Goal: Information Seeking & Learning: Check status

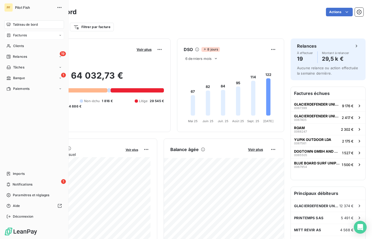
click at [12, 36] on div "Factures" at bounding box center [16, 35] width 20 height 5
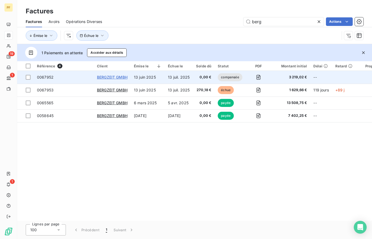
type input "berg"
click at [103, 76] on span "BERGZEIT GMBH" at bounding box center [112, 77] width 31 height 5
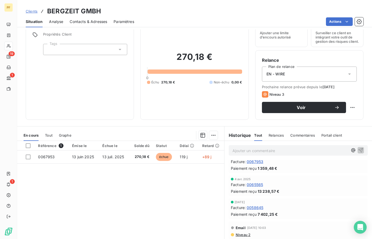
scroll to position [8, 0]
click at [261, 188] on span "0065565" at bounding box center [255, 185] width 16 height 6
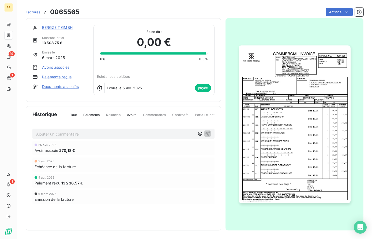
scroll to position [3, 0]
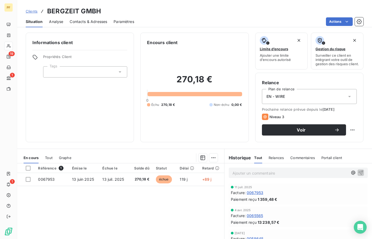
click at [257, 196] on span "0067953" at bounding box center [255, 193] width 17 height 6
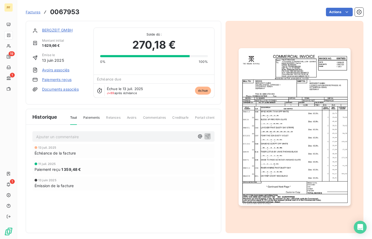
click at [61, 68] on link "Avoirs associés" at bounding box center [55, 69] width 27 height 5
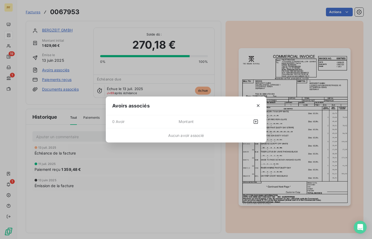
click at [73, 101] on div "Avoirs associés 0 Avoir Montant Aucun avoir associé" at bounding box center [186, 119] width 372 height 239
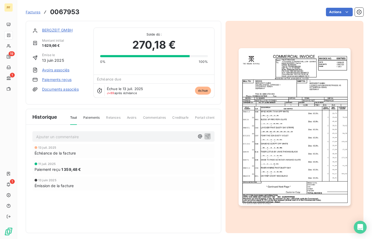
click at [56, 31] on link "BERGZEIT GMBH" at bounding box center [57, 30] width 31 height 5
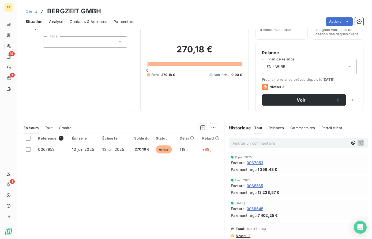
scroll to position [36, 0]
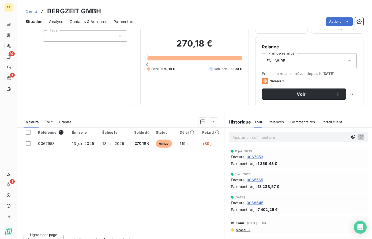
click at [257, 160] on span "0067953" at bounding box center [255, 157] width 17 height 6
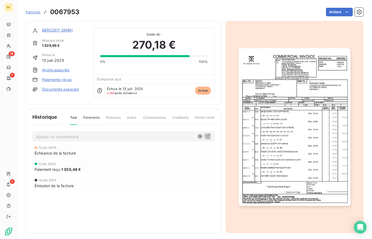
click at [33, 9] on link "Factures" at bounding box center [33, 11] width 15 height 5
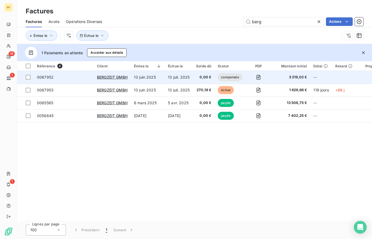
click at [70, 80] on td "0067952" at bounding box center [64, 77] width 60 height 13
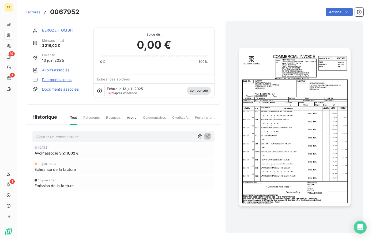
click at [51, 29] on link "BERGZEIT GMBH" at bounding box center [57, 30] width 31 height 5
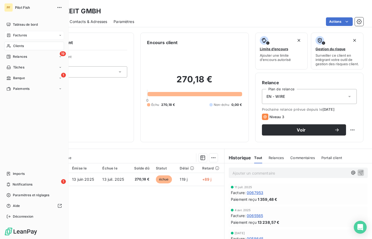
click at [36, 36] on div "Factures" at bounding box center [34, 35] width 60 height 9
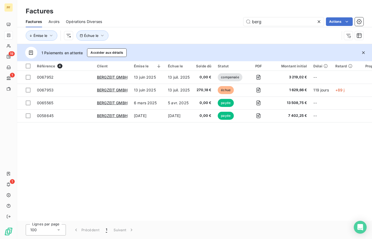
click at [53, 20] on span "Avoirs" at bounding box center [53, 21] width 11 height 5
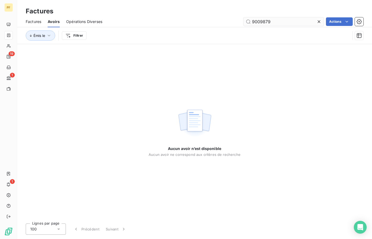
click at [267, 22] on input "9009879" at bounding box center [283, 21] width 80 height 9
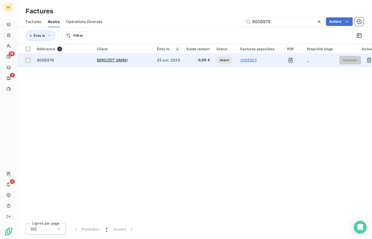
type input "9008979"
click at [74, 58] on div "9008979" at bounding box center [64, 60] width 54 height 5
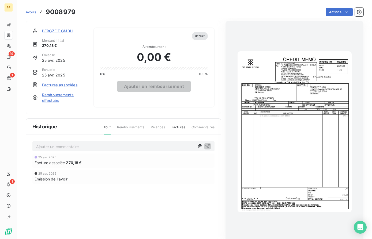
click at [66, 86] on span "Factures associées" at bounding box center [60, 85] width 36 height 6
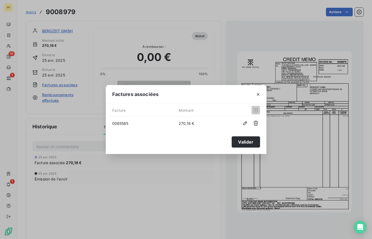
click at [119, 124] on span "0065565" at bounding box center [145, 124] width 66 height 6
click at [131, 176] on div "Factures associées Facture Montant 0065565 270,18 € [PERSON_NAME]" at bounding box center [186, 119] width 372 height 239
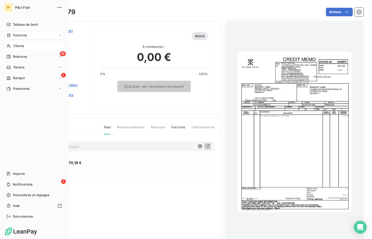
click at [28, 47] on div "Clients" at bounding box center [34, 46] width 60 height 9
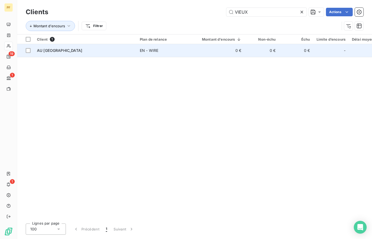
type input "VIEUX"
click at [50, 50] on span "AU [GEOGRAPHIC_DATA]" at bounding box center [59, 50] width 45 height 5
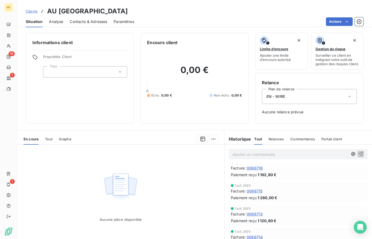
click at [251, 171] on span "0066716" at bounding box center [255, 168] width 16 height 6
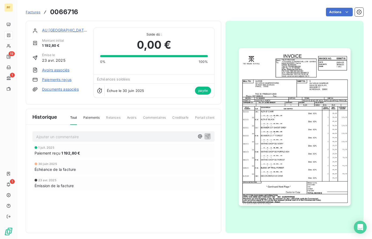
click at [37, 14] on span "Factures" at bounding box center [33, 12] width 15 height 4
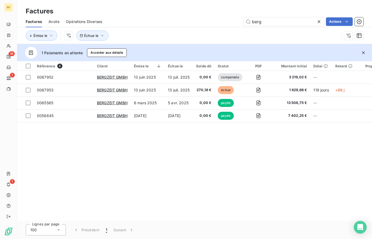
drag, startPoint x: 265, startPoint y: 22, endPoint x: 193, endPoint y: 17, distance: 71.9
click at [198, 17] on div "berg Actions" at bounding box center [235, 21] width 255 height 9
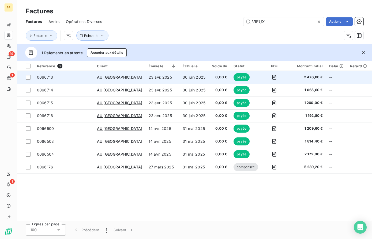
type input "VIEUX"
click at [72, 79] on span "0066713" at bounding box center [64, 77] width 54 height 5
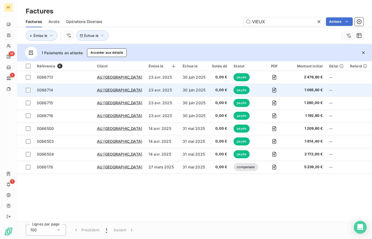
click at [65, 91] on span "0066714" at bounding box center [64, 90] width 54 height 5
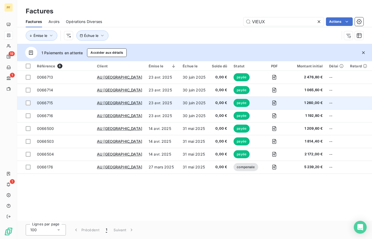
click at [46, 103] on span "0066715" at bounding box center [45, 103] width 16 height 5
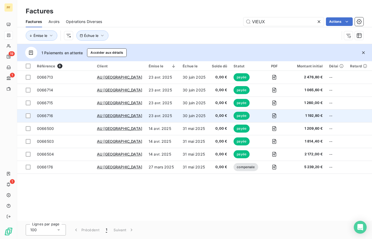
click at [46, 116] on span "0066716" at bounding box center [45, 116] width 16 height 5
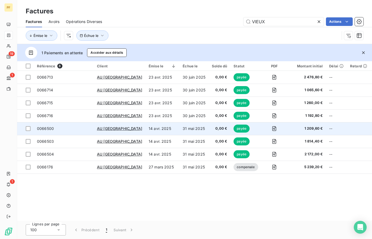
click at [43, 129] on span "0066500" at bounding box center [45, 128] width 17 height 5
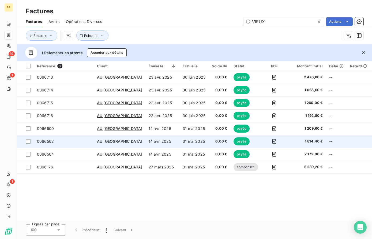
click at [45, 139] on span "0066503" at bounding box center [45, 141] width 17 height 5
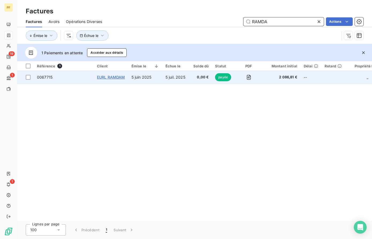
type input "RAMDA"
drag, startPoint x: 103, startPoint y: 76, endPoint x: 70, endPoint y: 77, distance: 32.1
click at [70, 77] on tr "0067715 EURL RAMDAM [DATE] [DATE] 0,00 € payée 2 086,81 € -- _" at bounding box center [213, 77] width 393 height 13
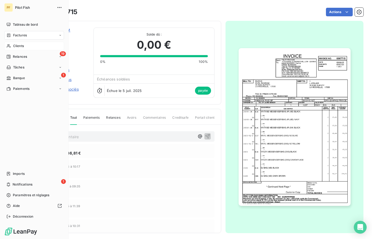
click at [10, 48] on icon at bounding box center [8, 46] width 5 height 4
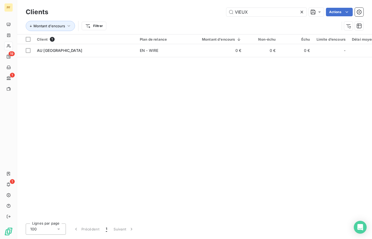
click at [201, 16] on div "VIEUX Actions" at bounding box center [209, 12] width 309 height 9
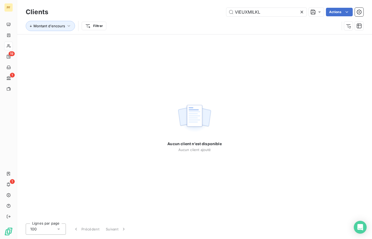
drag, startPoint x: 267, startPoint y: 13, endPoint x: 199, endPoint y: 9, distance: 67.3
click at [199, 9] on div "VIEUXMILKL Actions" at bounding box center [209, 12] width 309 height 9
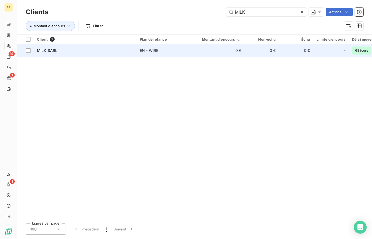
type input "MILK"
click at [52, 51] on span "MILK SARL" at bounding box center [47, 50] width 20 height 5
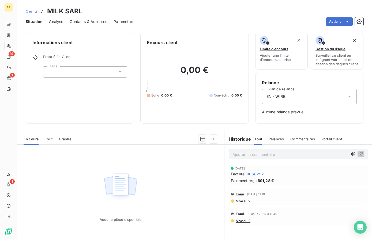
click at [256, 177] on span "0068292" at bounding box center [255, 174] width 17 height 6
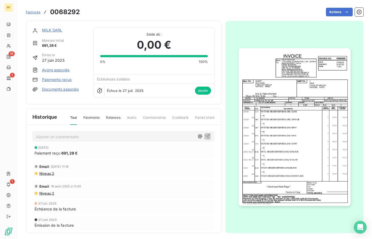
click at [31, 13] on span "Factures" at bounding box center [33, 12] width 15 height 4
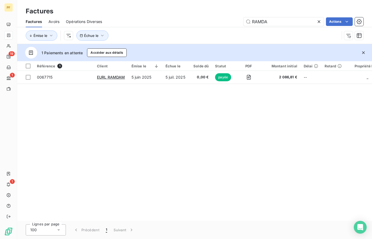
drag, startPoint x: 288, startPoint y: 24, endPoint x: 170, endPoint y: 17, distance: 118.3
click at [179, 18] on div "RAMDA Actions" at bounding box center [235, 21] width 255 height 9
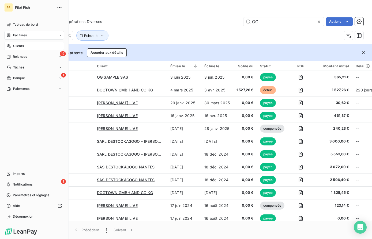
type input "OG"
click at [9, 45] on icon at bounding box center [8, 46] width 5 height 4
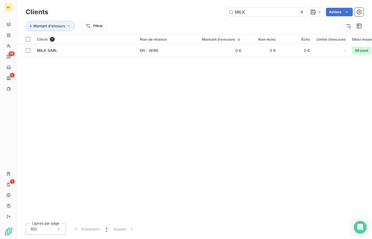
drag, startPoint x: 246, startPoint y: 12, endPoint x: 166, endPoint y: 7, distance: 80.2
click at [171, 7] on div "Clients MILK Actions" at bounding box center [195, 11] width 338 height 11
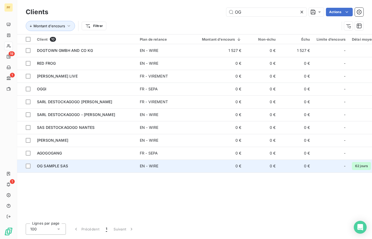
type input "OG"
click at [60, 167] on span "OG SAMPLE SAS" at bounding box center [52, 166] width 31 height 5
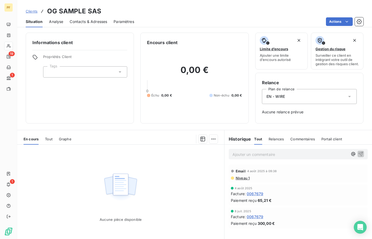
click at [258, 197] on span "0067679" at bounding box center [255, 194] width 17 height 6
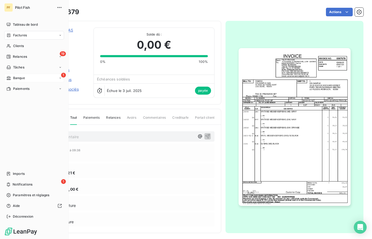
click at [13, 77] on span "Banque" at bounding box center [19, 78] width 12 height 5
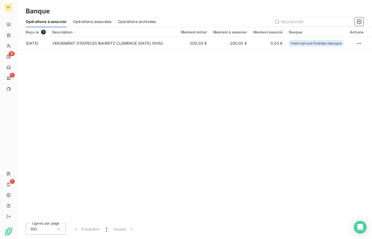
click at [104, 67] on div "Reçu le 1 Description Montant initial Montant à associer Montant associé Banque…" at bounding box center [194, 123] width 355 height 192
